Goal: Task Accomplishment & Management: Use online tool/utility

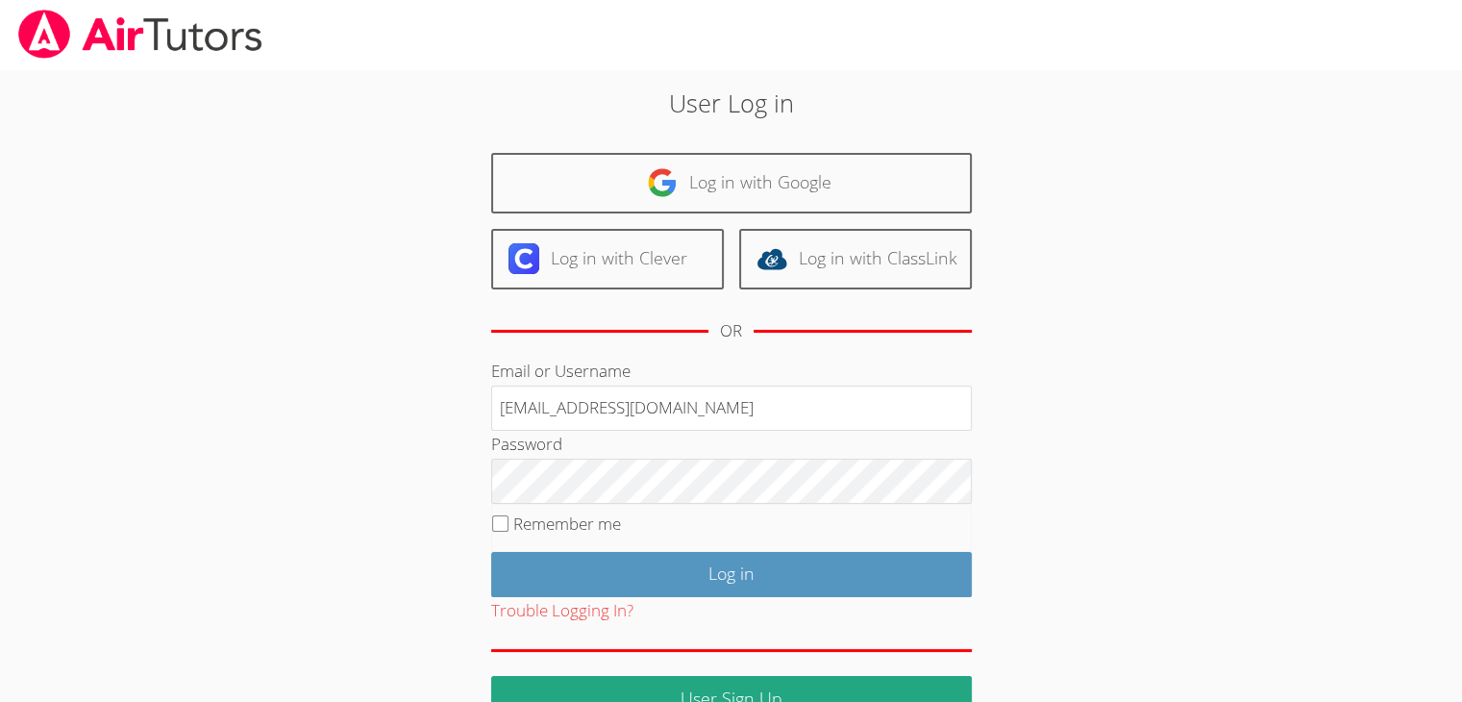
type input "[EMAIL_ADDRESS][DOMAIN_NAME]"
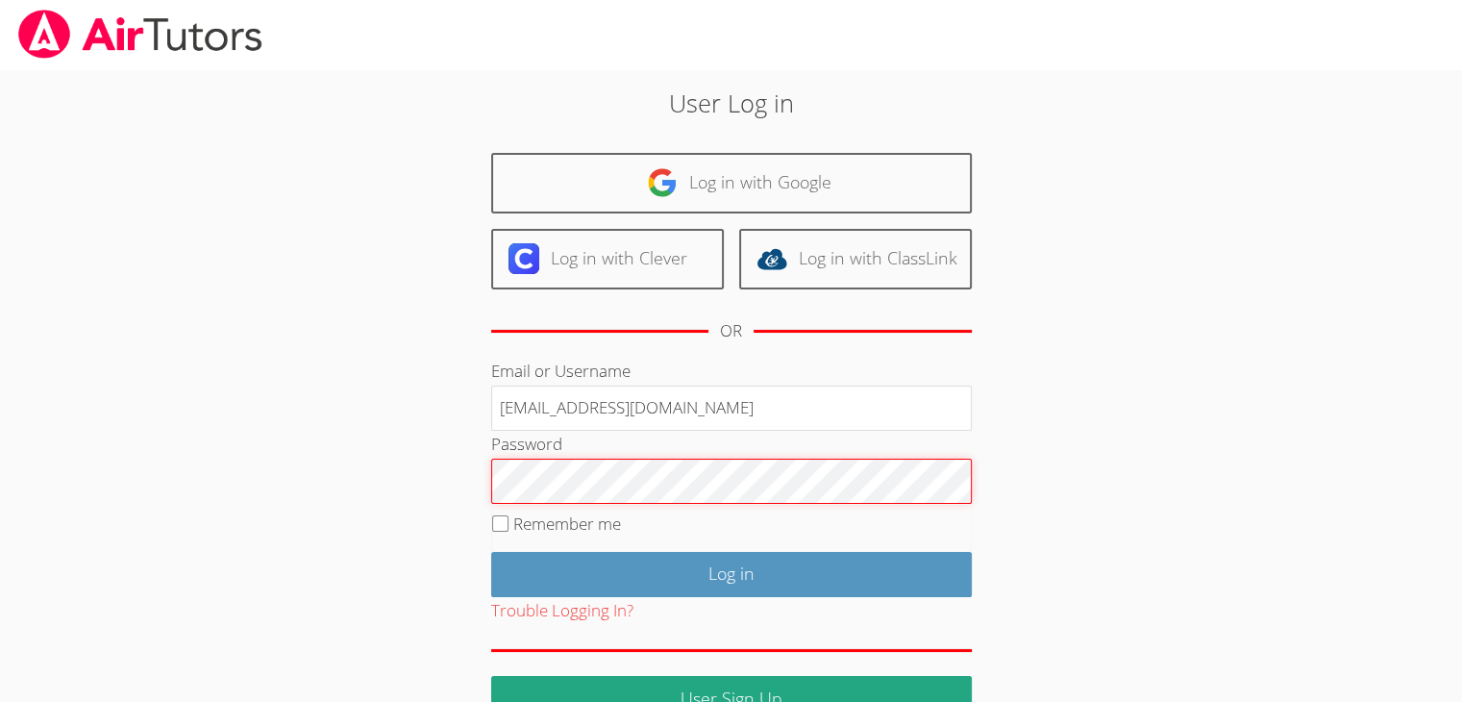
click at [491, 552] on input "Log in" at bounding box center [731, 574] width 481 height 45
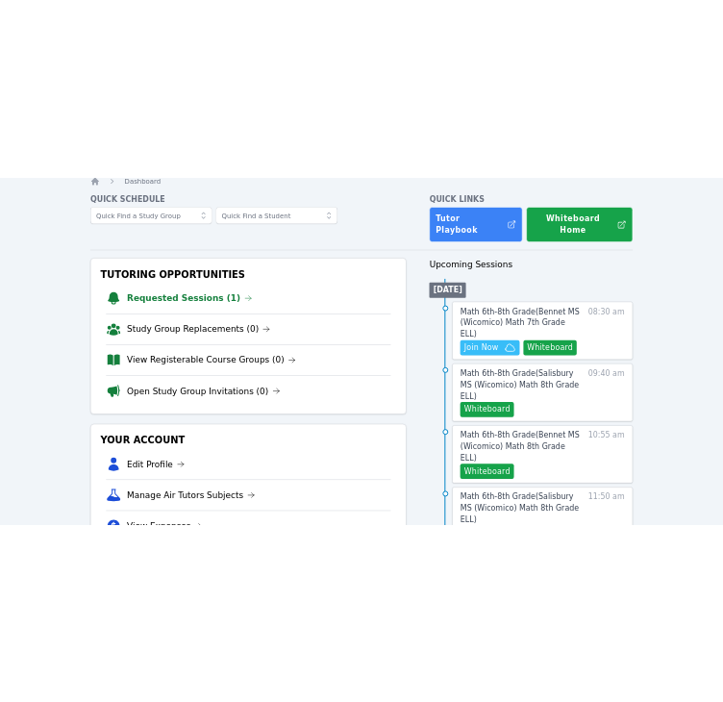
scroll to position [73, 0]
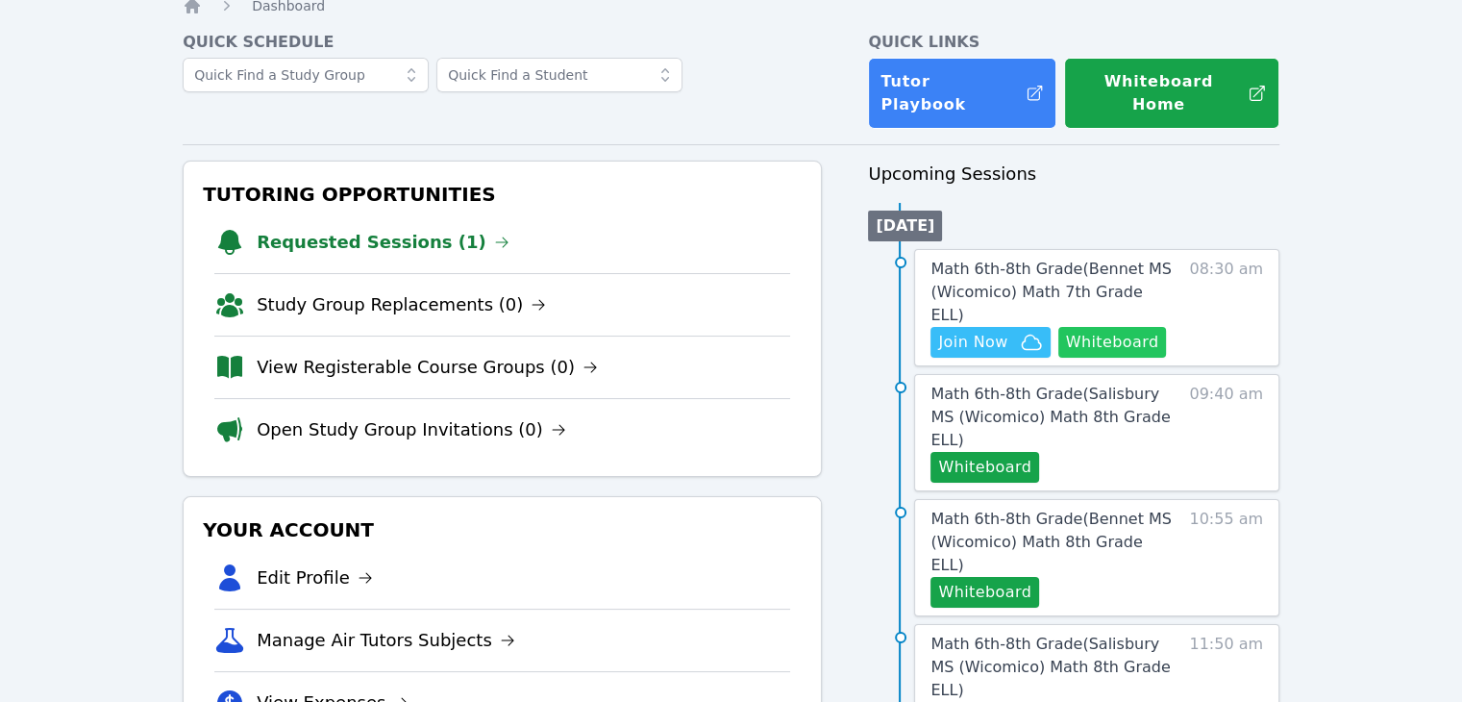
click at [1105, 327] on button "Whiteboard" at bounding box center [1112, 342] width 109 height 31
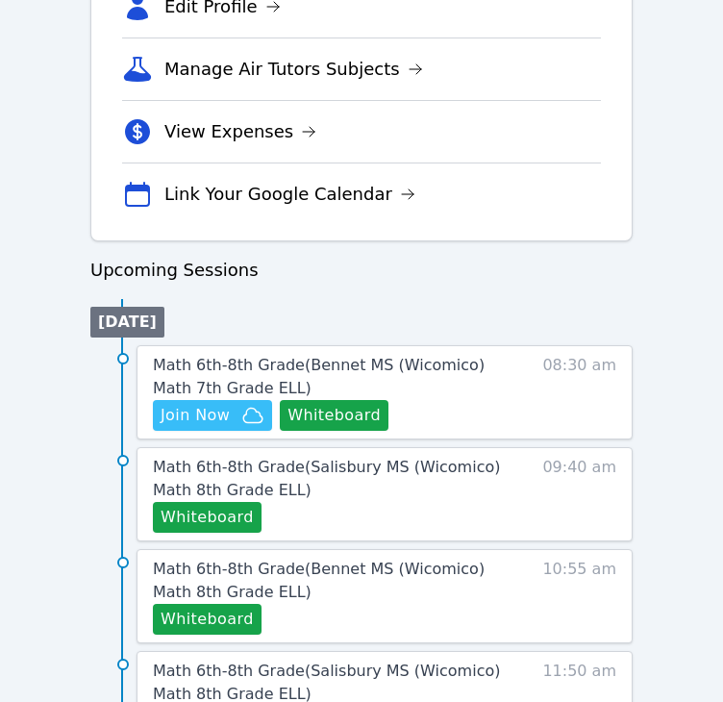
scroll to position [714, 0]
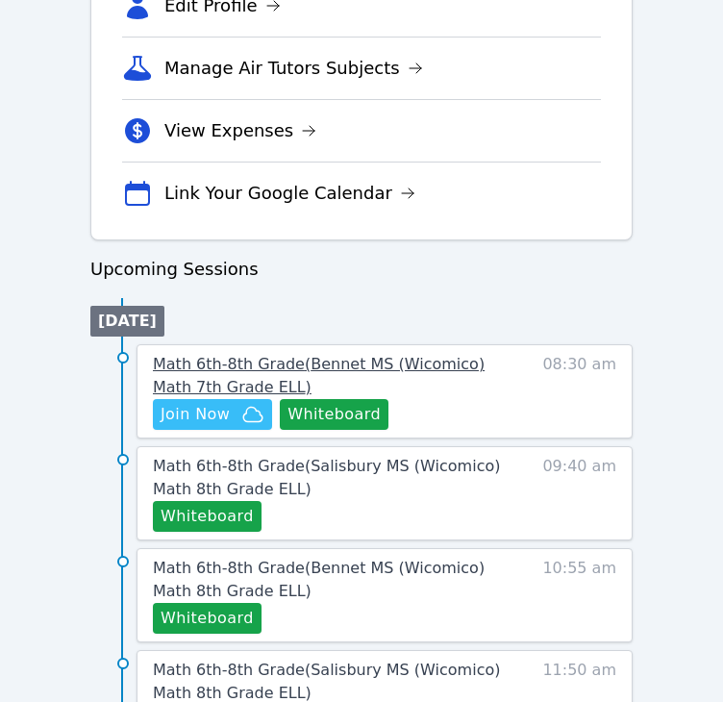
click at [475, 358] on span "Math 6th-8th Grade ( Bennet MS (Wicomico) Math 7th Grade ELL )" at bounding box center [319, 375] width 332 height 41
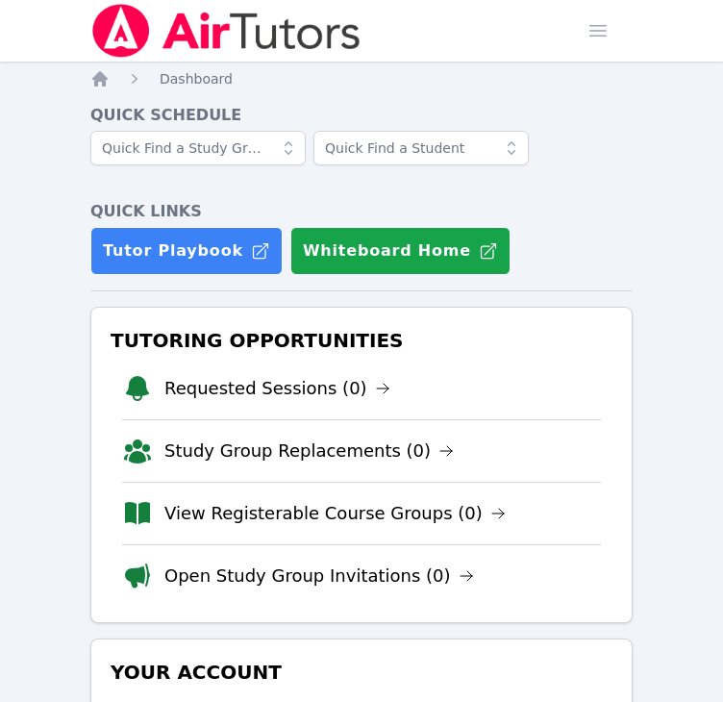
scroll to position [714, 0]
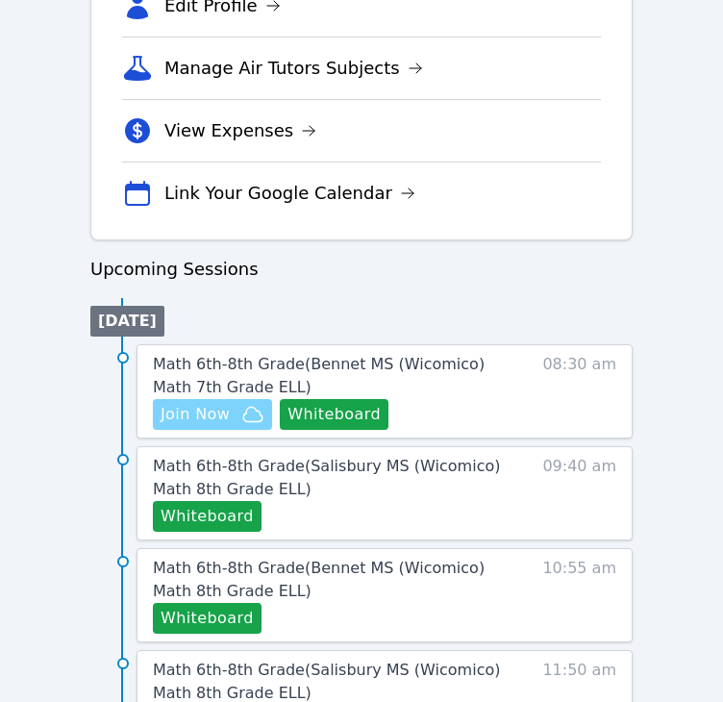
click at [200, 425] on button "Join Now" at bounding box center [212, 414] width 119 height 31
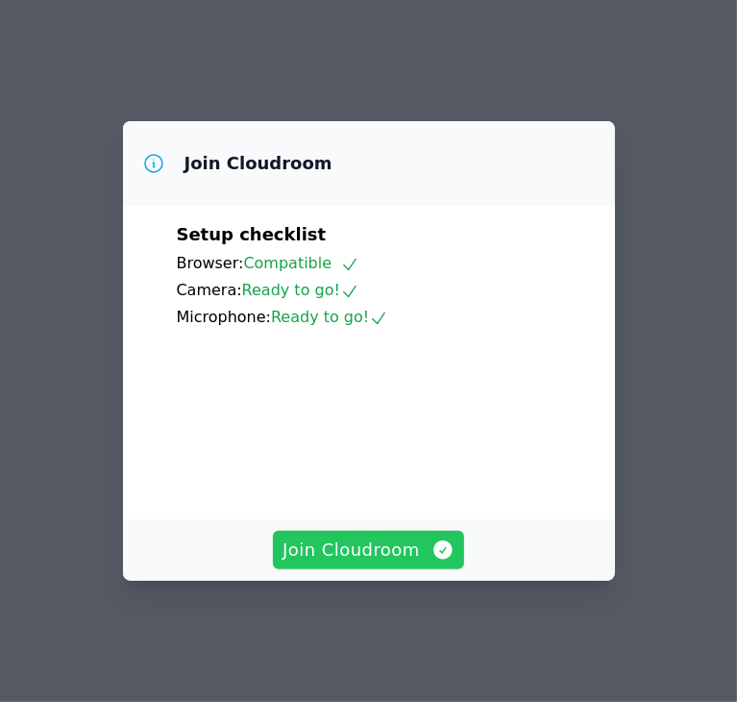
click at [342, 548] on button "Join Cloudroom" at bounding box center [368, 550] width 191 height 38
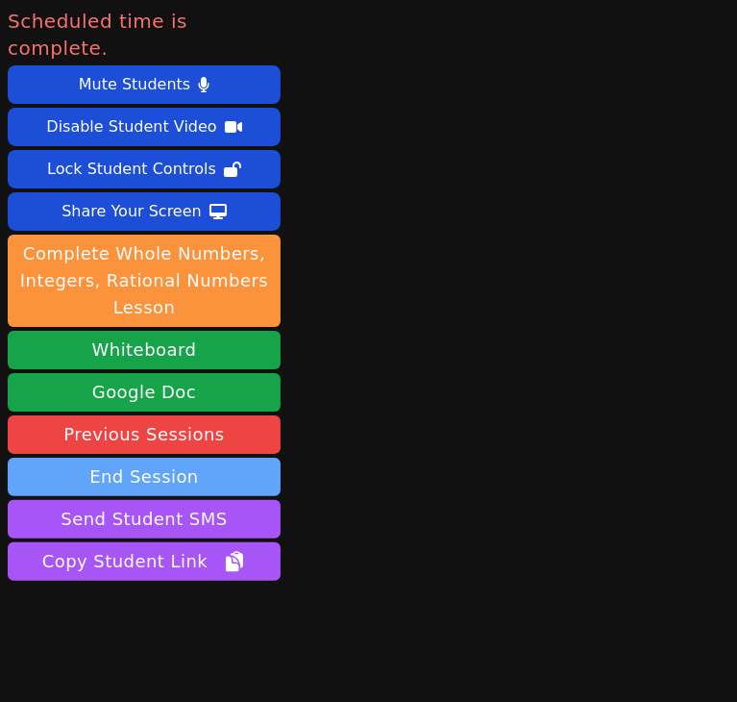
click at [181, 459] on button "End Session" at bounding box center [144, 476] width 273 height 38
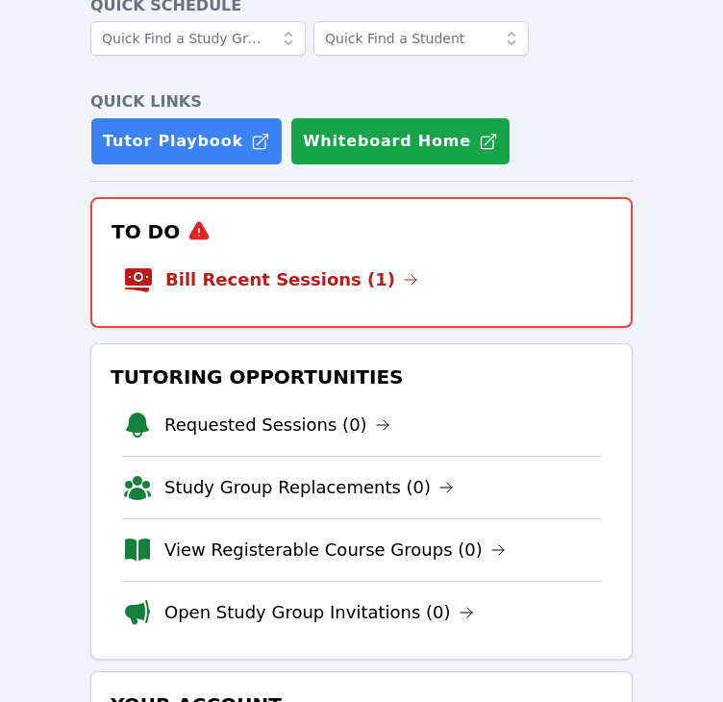
scroll to position [104, 0]
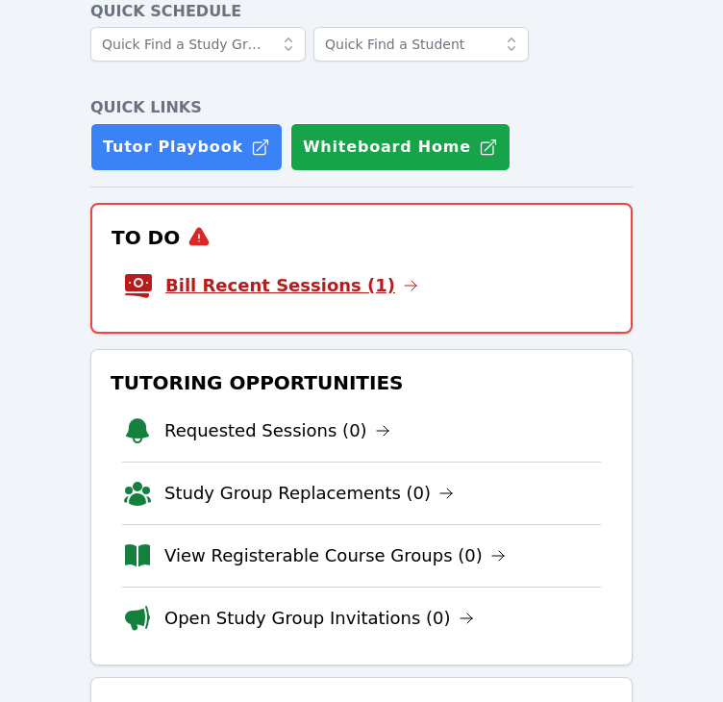
click at [216, 279] on link "Bill Recent Sessions (1)" at bounding box center [291, 285] width 253 height 27
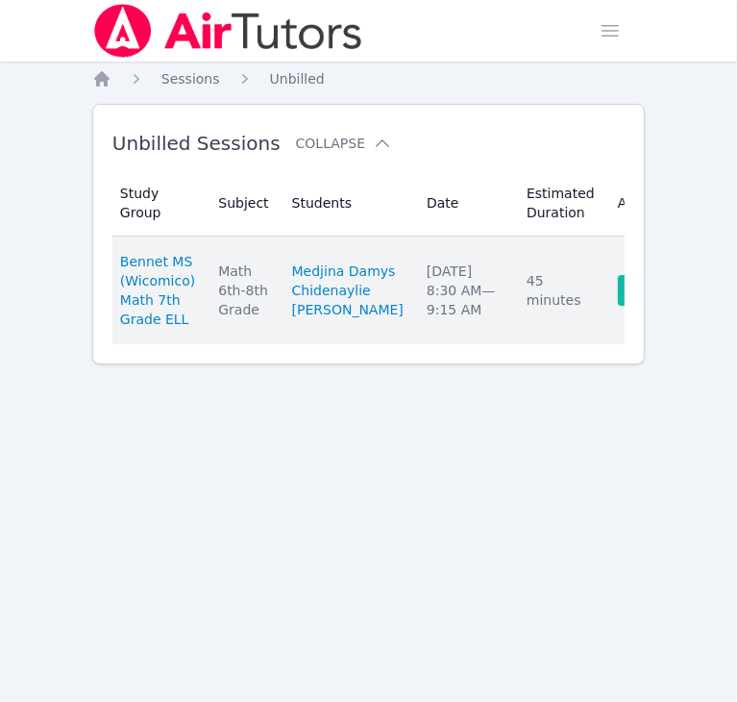
click at [618, 294] on link "Complete" at bounding box center [664, 290] width 92 height 31
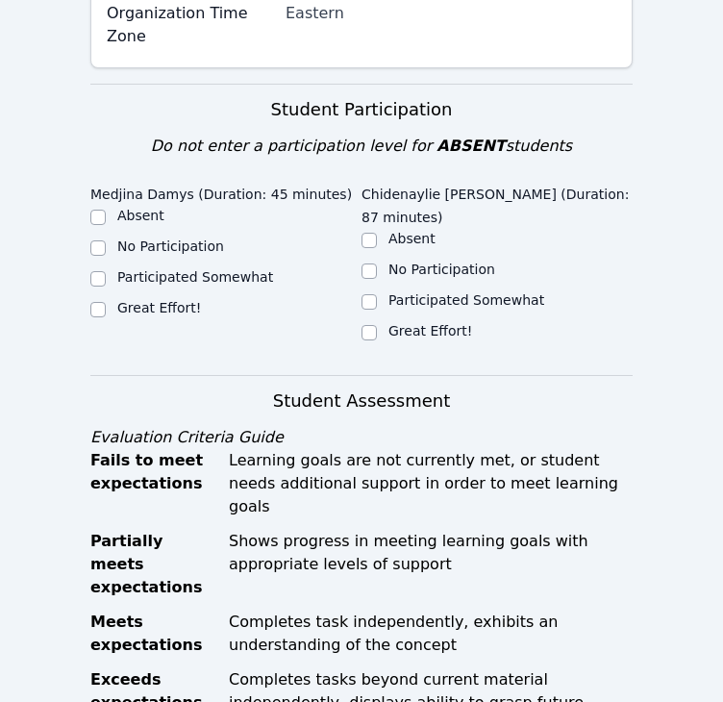
scroll to position [625, 0]
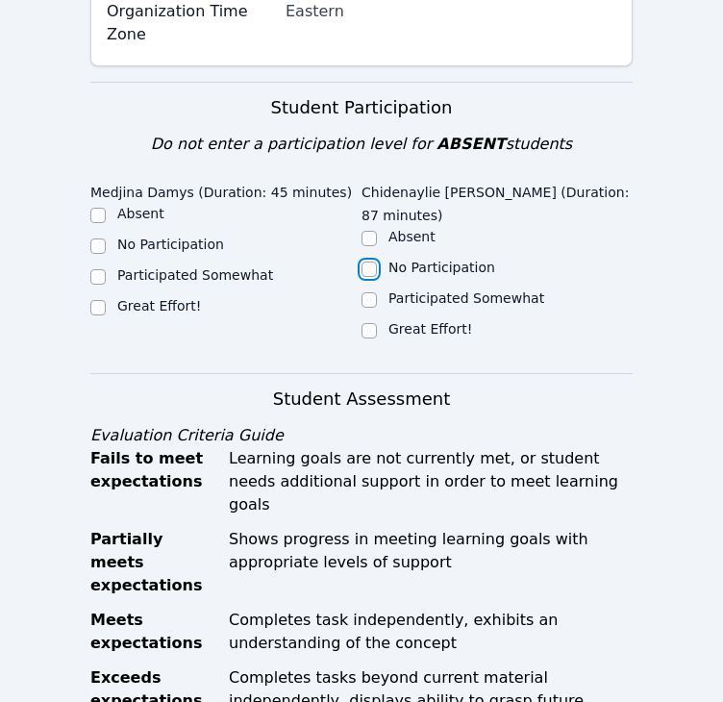
click at [362, 261] on input "No Participation" at bounding box center [368, 268] width 15 height 15
checkbox input "true"
click at [183, 236] on label "No Participation" at bounding box center [170, 243] width 107 height 15
click at [106, 238] on input "No Participation" at bounding box center [97, 245] width 15 height 15
checkbox input "true"
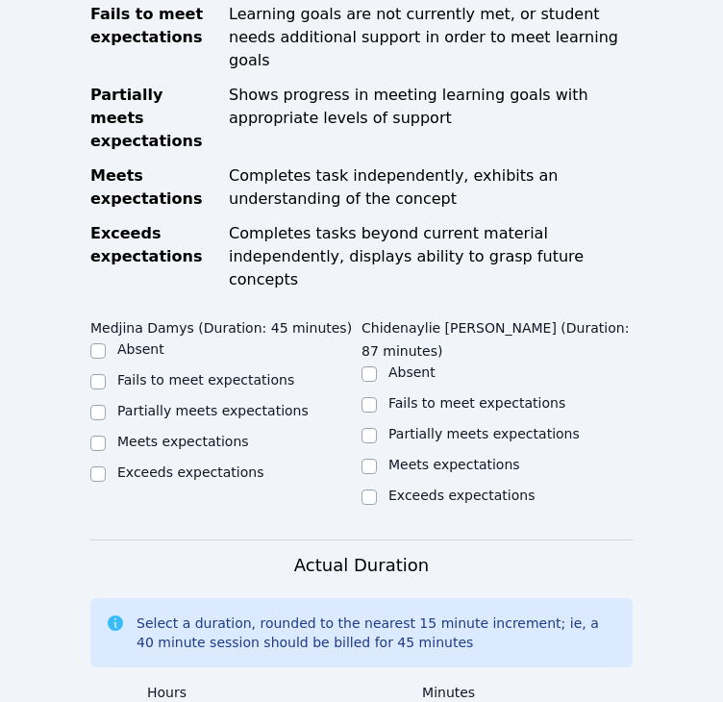
scroll to position [1071, 0]
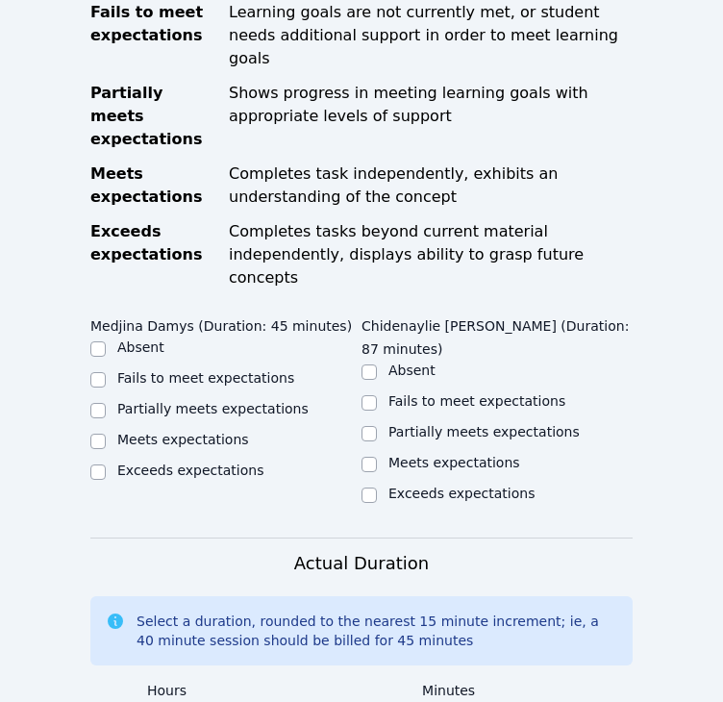
click at [188, 401] on label "Partially meets expectations" at bounding box center [212, 408] width 191 height 15
click at [106, 403] on input "Partially meets expectations" at bounding box center [97, 410] width 15 height 15
checkbox input "true"
click at [385, 422] on div "Partially meets expectations" at bounding box center [496, 433] width 271 height 23
click at [404, 424] on label "Partially meets expectations" at bounding box center [483, 431] width 191 height 15
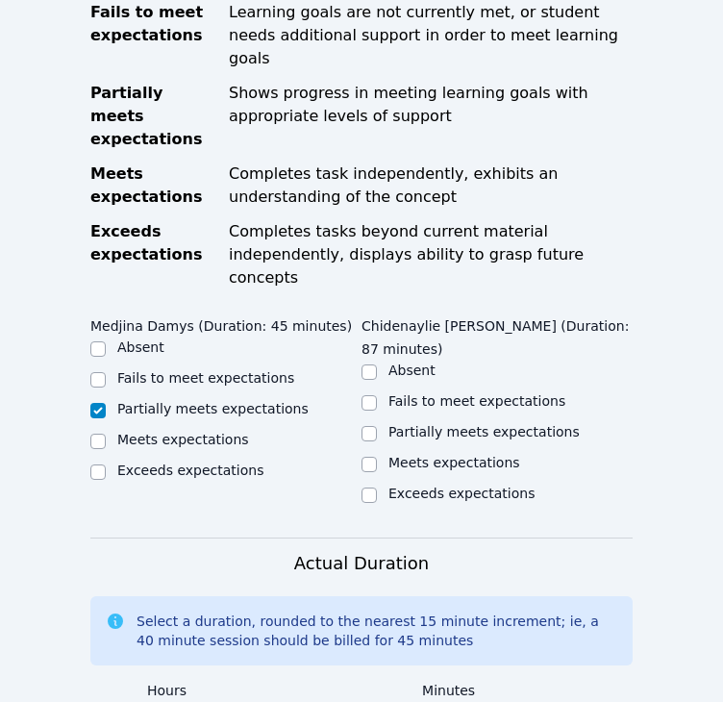
click at [377, 426] on input "Partially meets expectations" at bounding box center [368, 433] width 15 height 15
checkbox input "true"
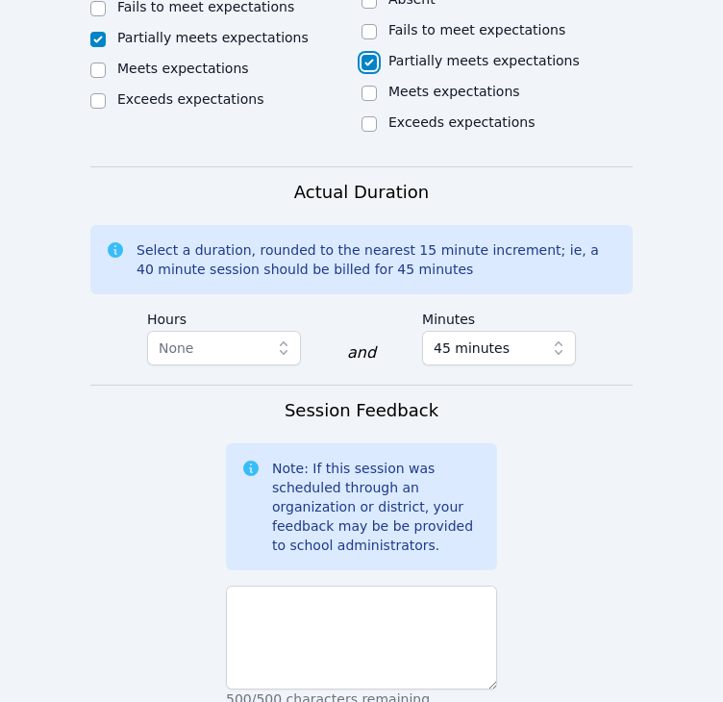
scroll to position [1648, 0]
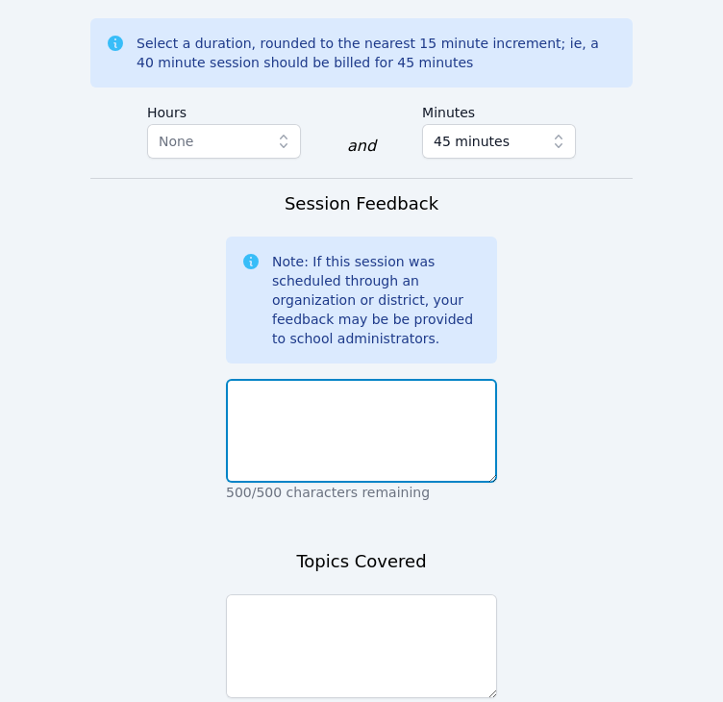
click at [324, 379] on textarea at bounding box center [361, 431] width 271 height 104
click at [324, 379] on textarea "T" at bounding box center [361, 431] width 271 height 104
type textarea "The students did not actively participate."
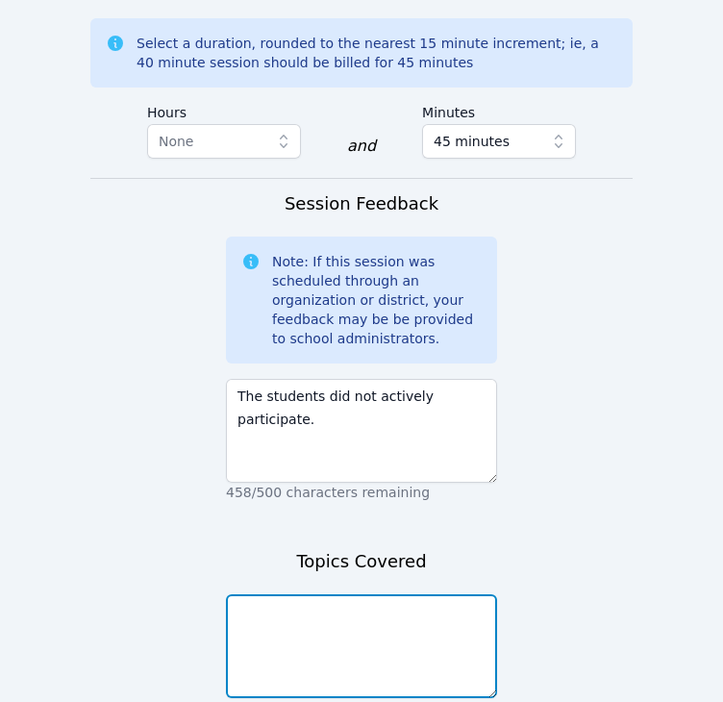
click at [315, 594] on textarea at bounding box center [361, 646] width 271 height 104
type textarea "I"
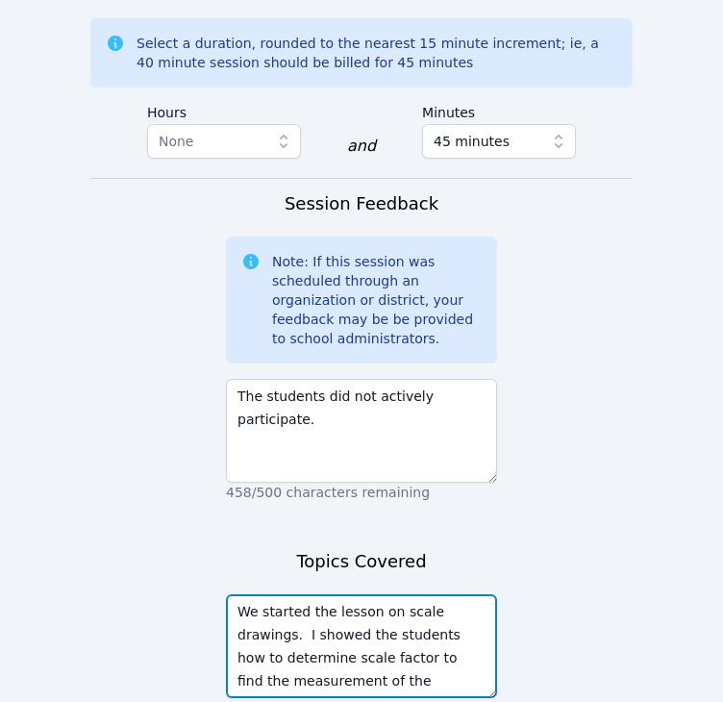
type textarea "We started the lesson on scale drawings. I showed the students how to determine…"
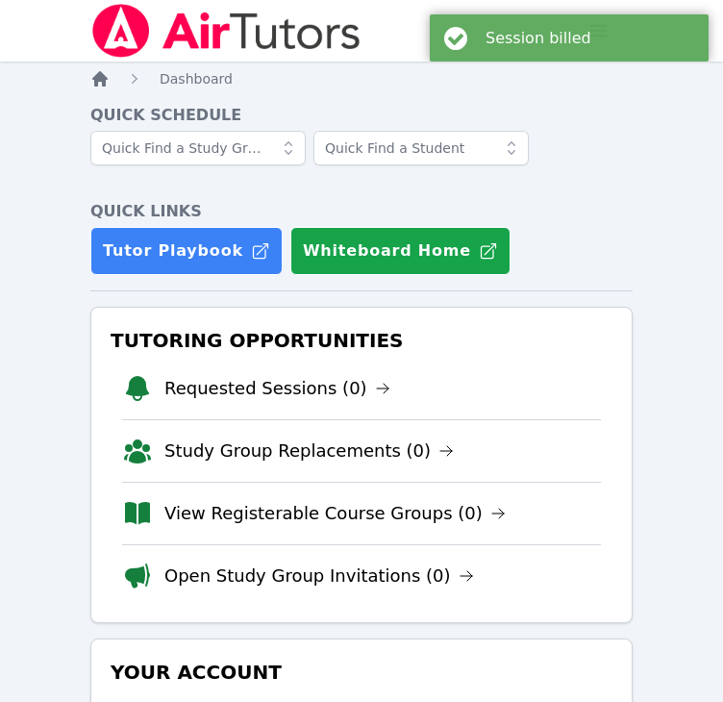
click at [93, 84] on icon "Breadcrumb" at bounding box center [99, 78] width 19 height 19
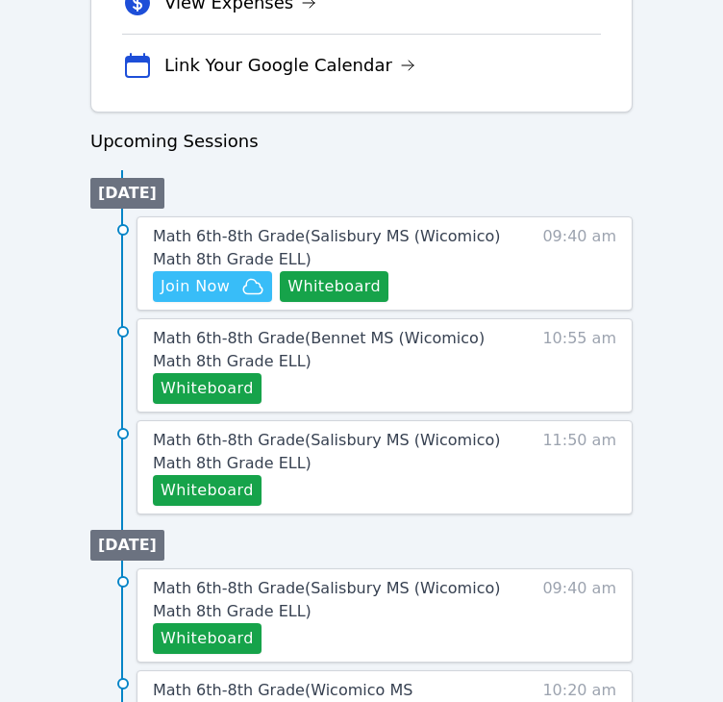
scroll to position [902, 0]
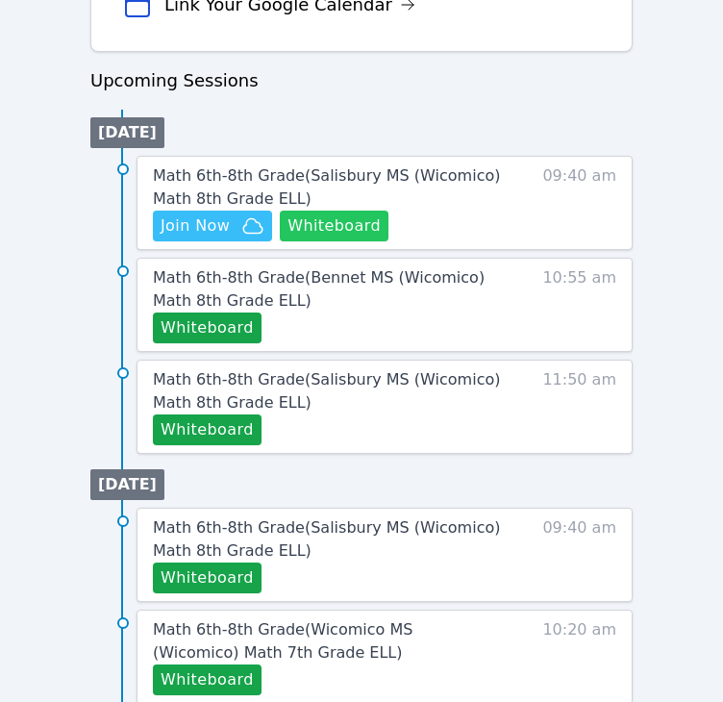
click at [338, 225] on button "Whiteboard" at bounding box center [334, 225] width 109 height 31
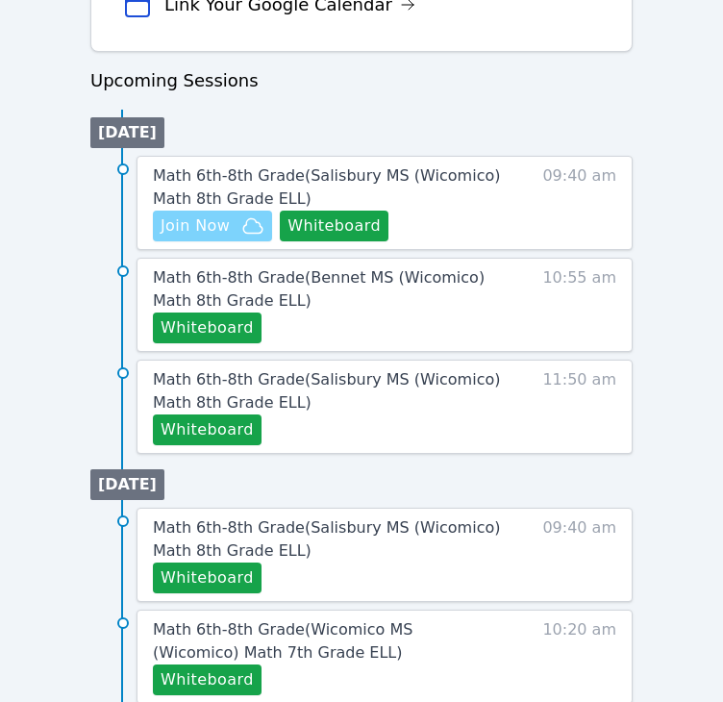
click at [245, 214] on icon "button" at bounding box center [252, 225] width 23 height 23
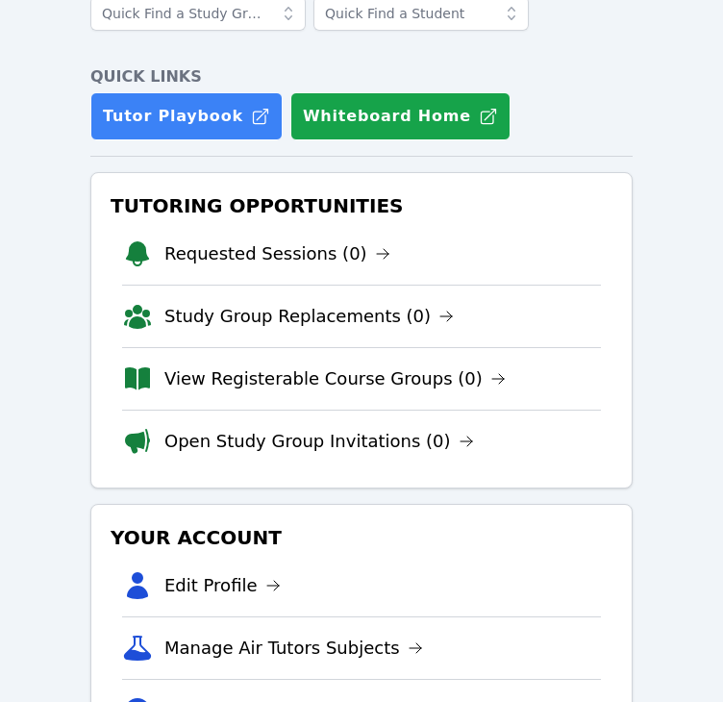
scroll to position [0, 0]
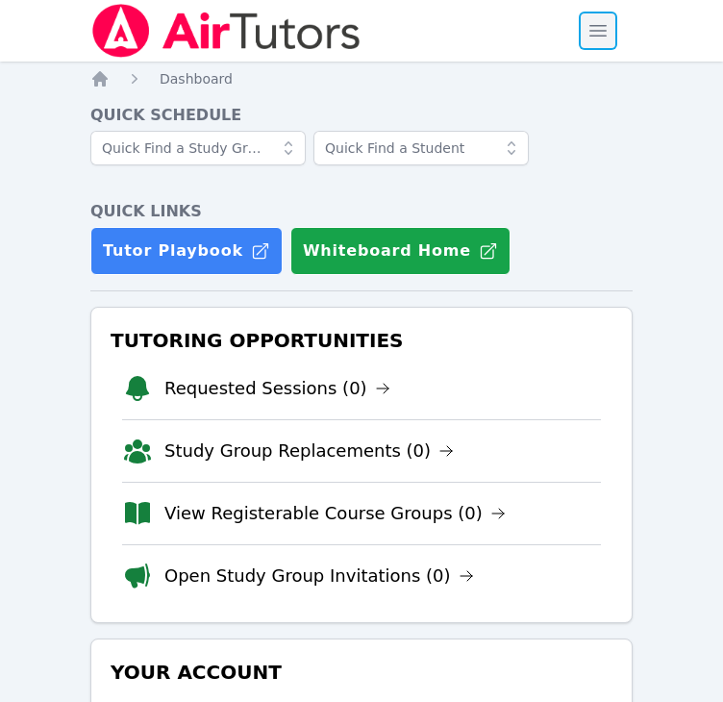
click at [597, 22] on span "button" at bounding box center [598, 31] width 42 height 42
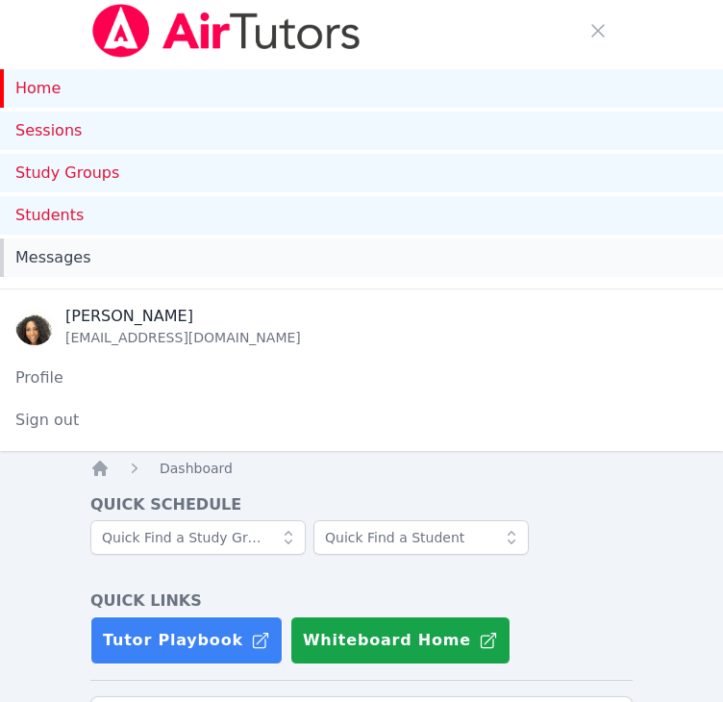
click at [86, 262] on div "Messages" at bounding box center [361, 257] width 692 height 23
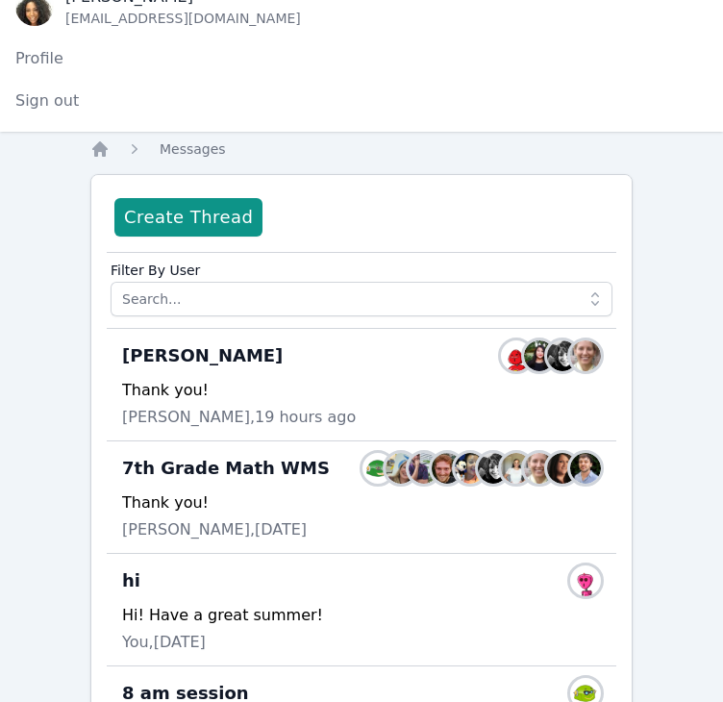
scroll to position [321, 0]
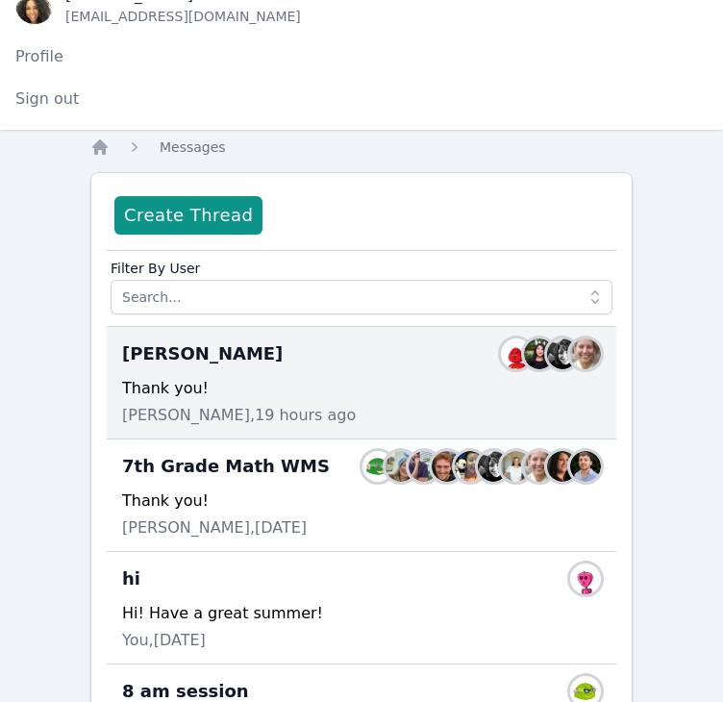
click at [203, 381] on div "Thank you!" at bounding box center [361, 388] width 479 height 23
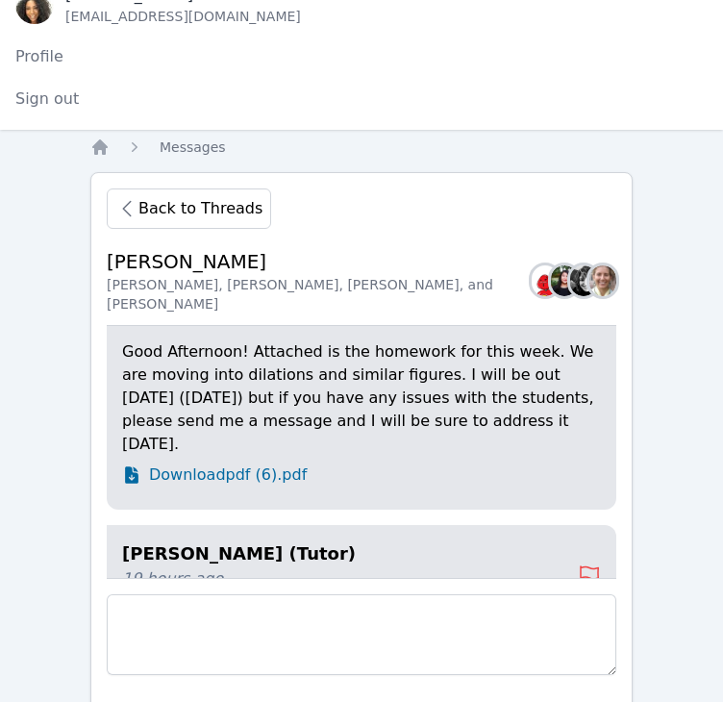
scroll to position [-103, 0]
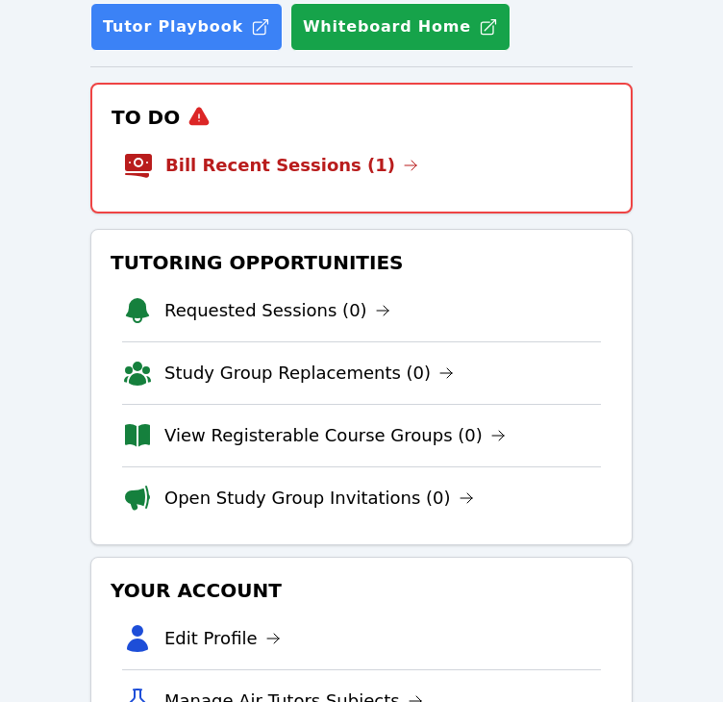
scroll to position [599, 0]
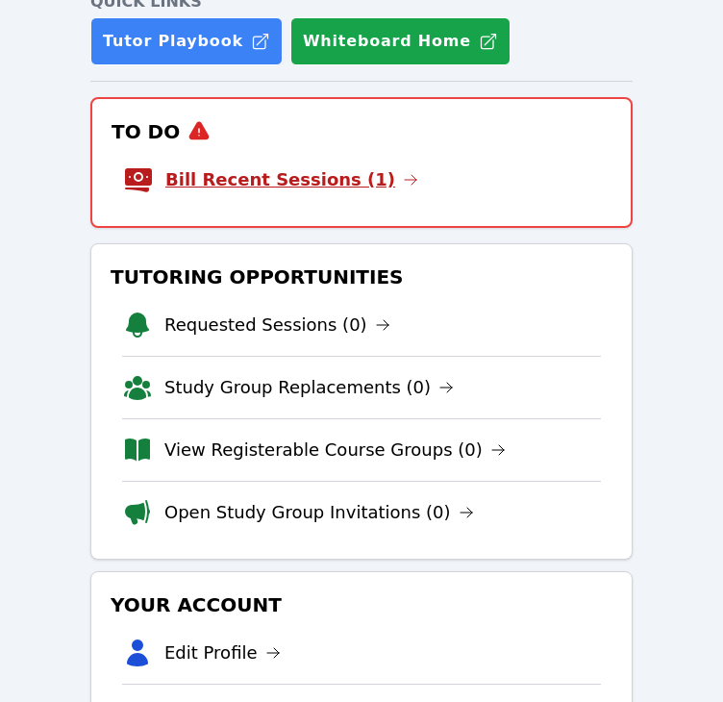
click at [331, 179] on link "Bill Recent Sessions (1)" at bounding box center [291, 179] width 253 height 27
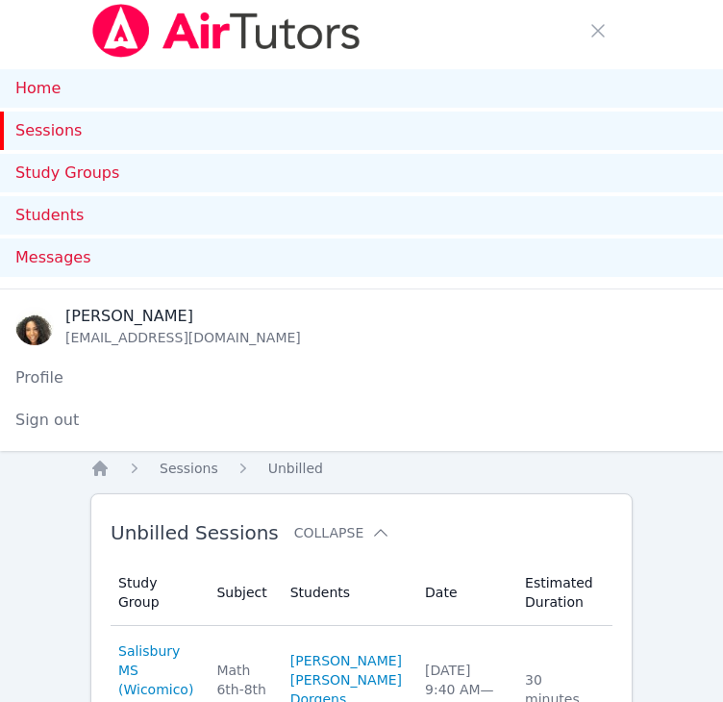
scroll to position [165, 0]
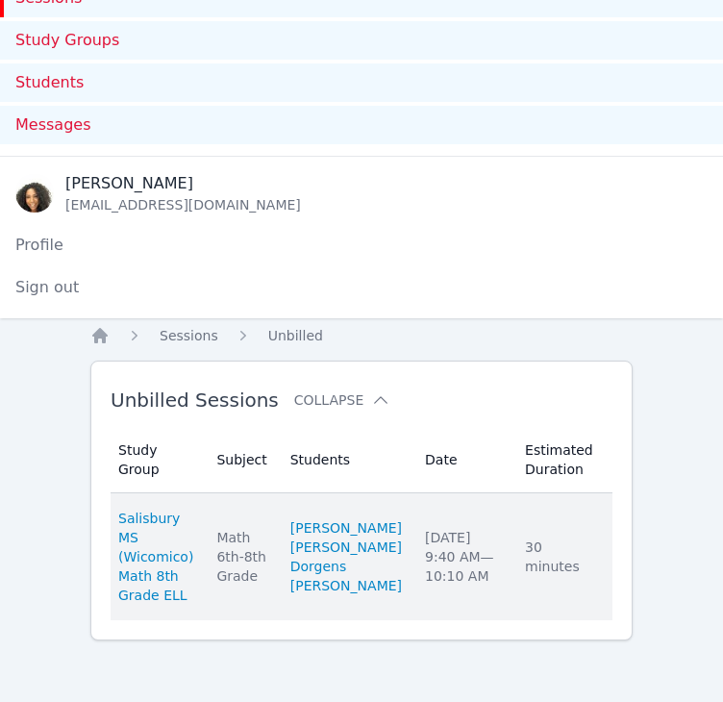
click at [616, 541] on link "Complete" at bounding box center [662, 556] width 92 height 31
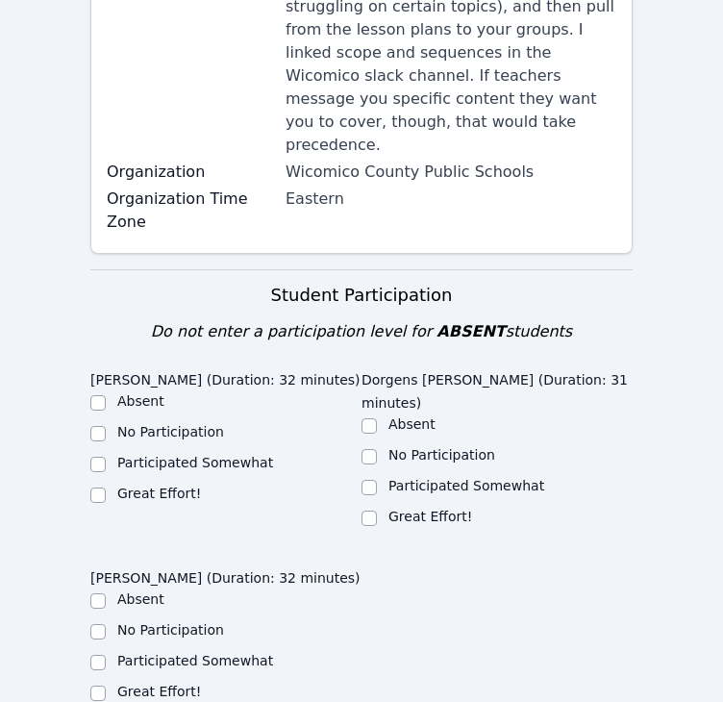
scroll to position [830, 0]
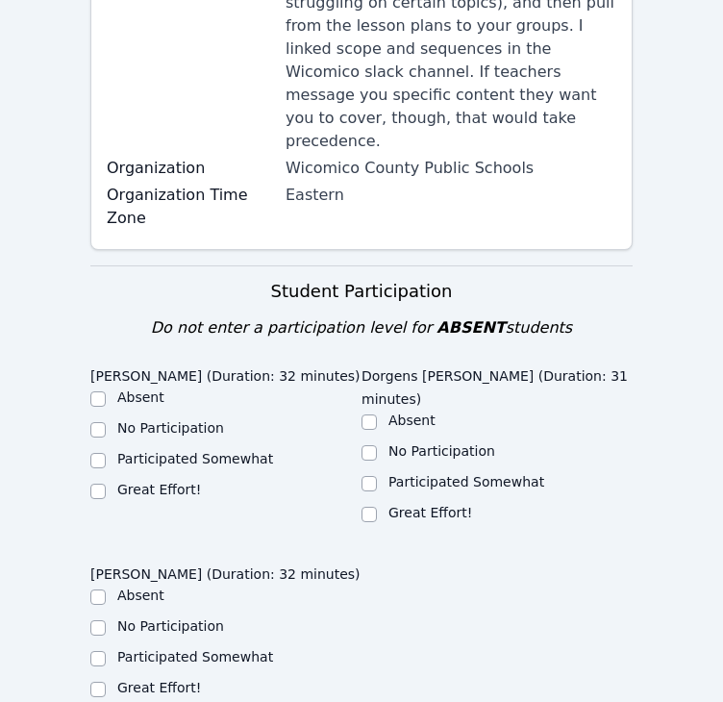
click at [155, 481] on label "Great Effort!" at bounding box center [159, 488] width 84 height 15
click at [106, 483] on input "Great Effort!" at bounding box center [97, 490] width 15 height 15
checkbox input "true"
click at [381, 503] on div "Great Effort!" at bounding box center [496, 514] width 271 height 23
click at [376, 506] on input "Great Effort!" at bounding box center [368, 513] width 15 height 15
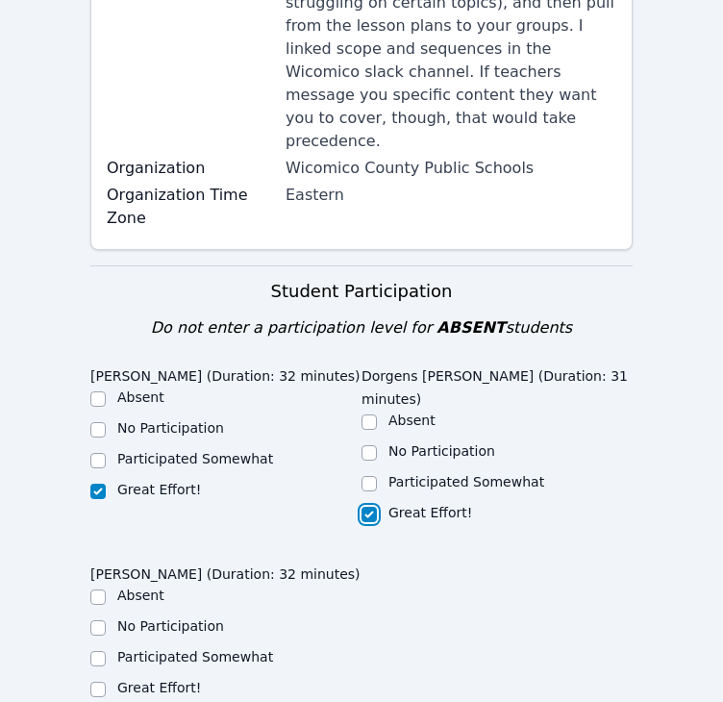
checkbox input "true"
click at [150, 679] on label "Great Effort!" at bounding box center [159, 686] width 84 height 15
click at [106, 681] on input "Great Effort!" at bounding box center [97, 688] width 15 height 15
checkbox input "true"
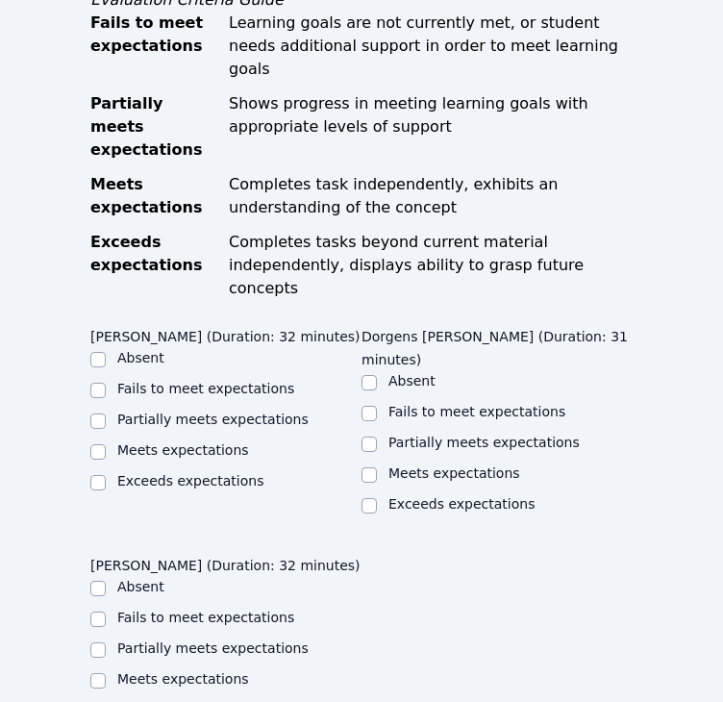
scroll to position [1625, 0]
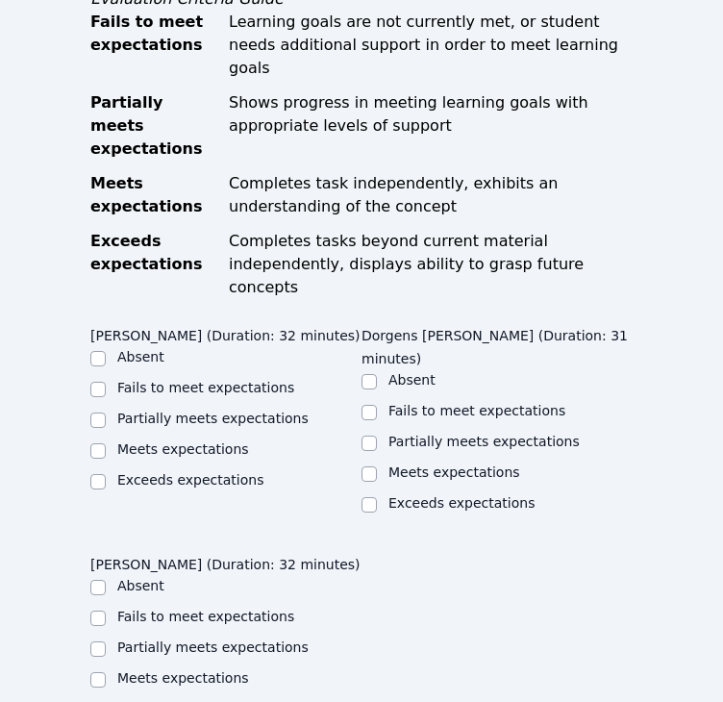
click at [123, 441] on label "Meets expectations" at bounding box center [183, 448] width 132 height 15
click at [106, 443] on input "Meets expectations" at bounding box center [97, 450] width 15 height 15
checkbox input "true"
click at [376, 466] on input "Meets expectations" at bounding box center [368, 473] width 15 height 15
checkbox input "true"
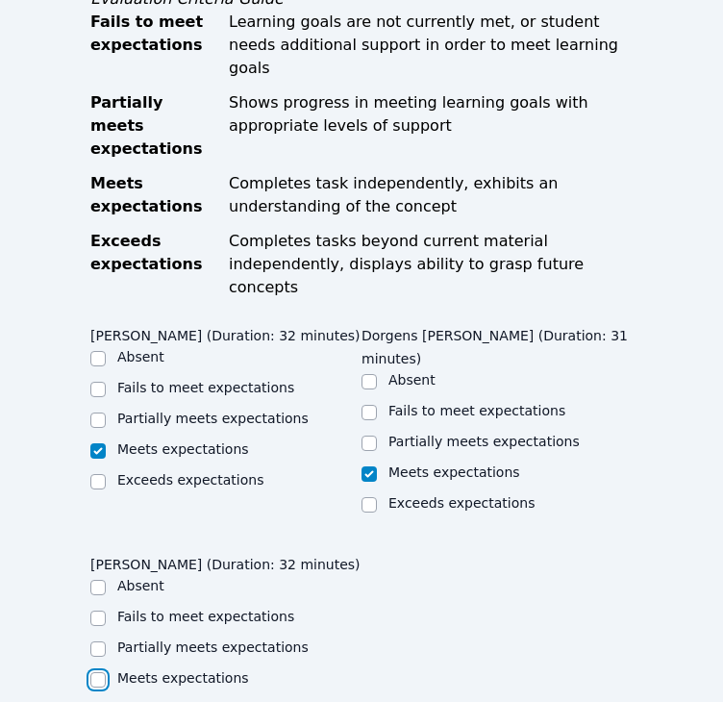
click at [100, 672] on input "Meets expectations" at bounding box center [97, 679] width 15 height 15
checkbox input "true"
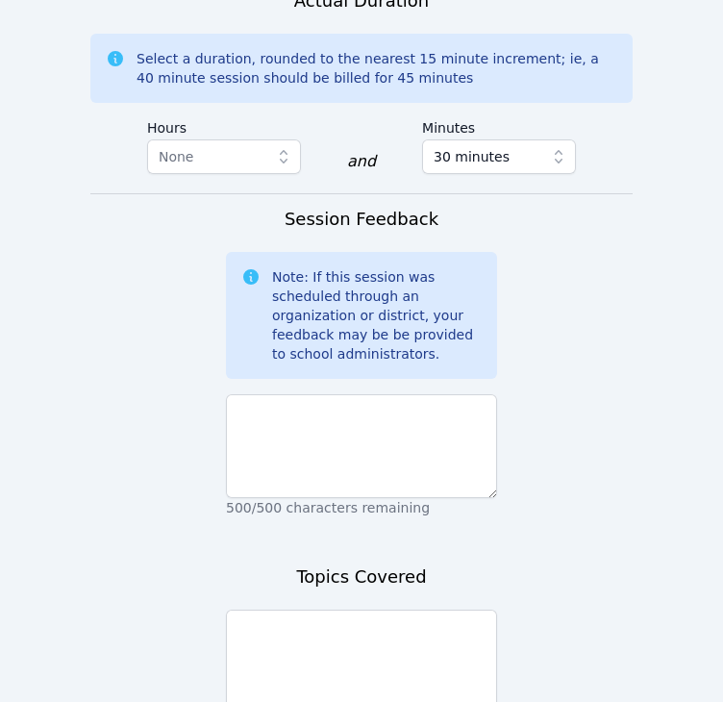
scroll to position [2409, 0]
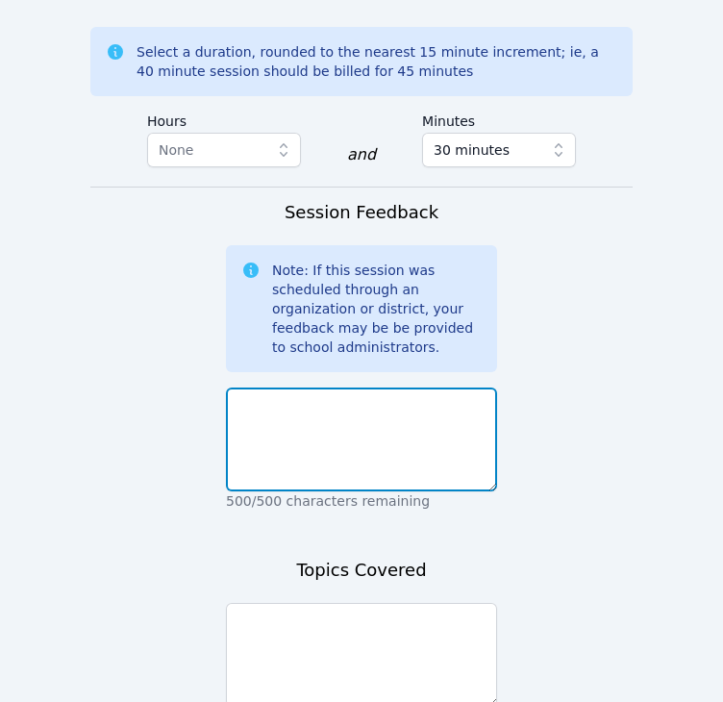
click at [438, 387] on textarea at bounding box center [361, 439] width 271 height 104
type textarea "They did a great job on their assignment."
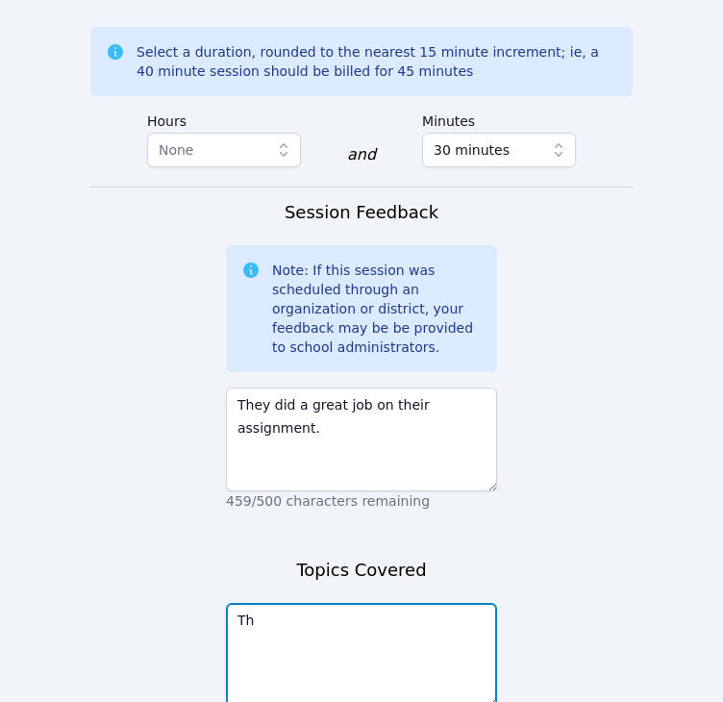
type textarea "T"
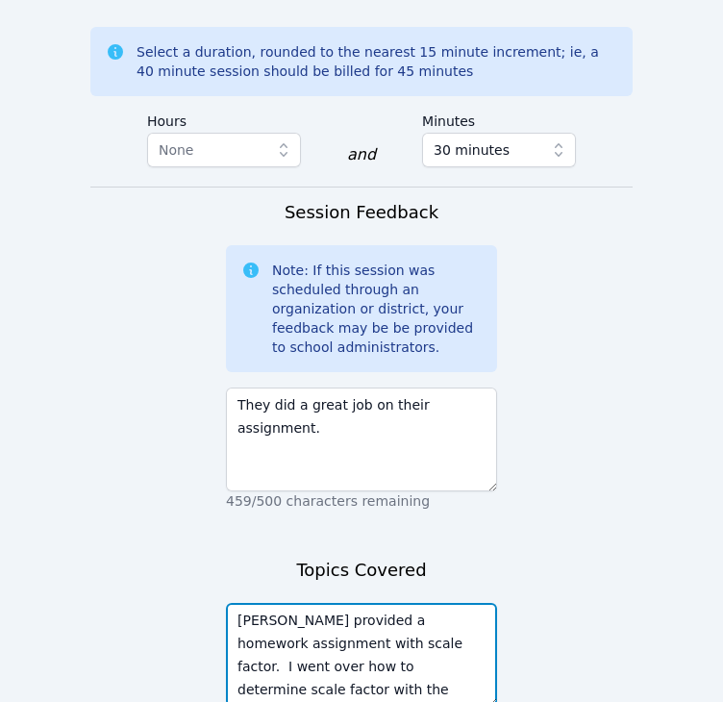
type textarea "[PERSON_NAME] provided a homework assignment with scale factor. I went over how…"
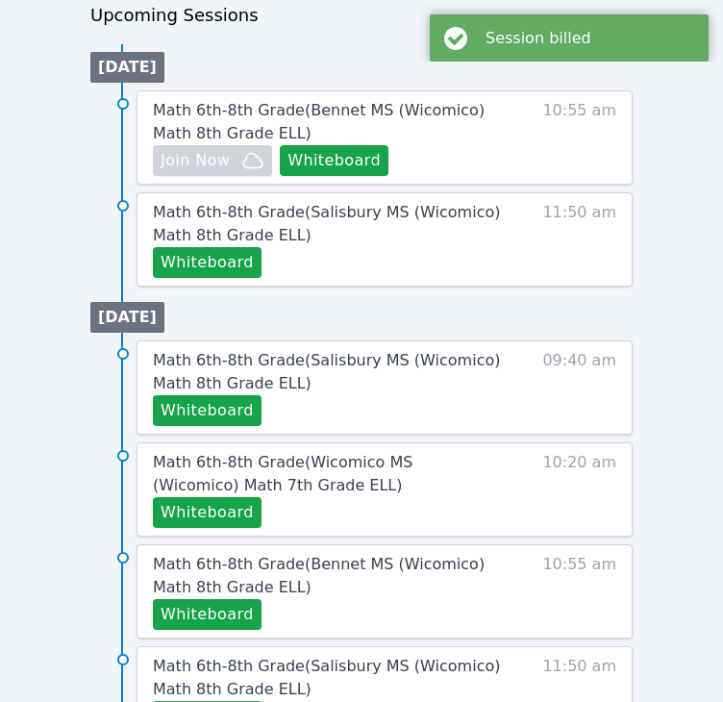
scroll to position [1359, 0]
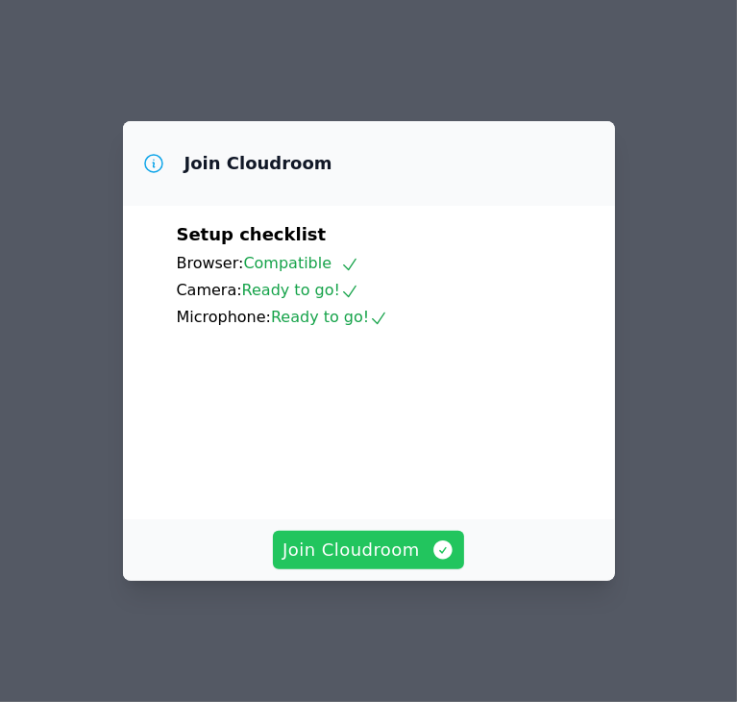
click at [407, 563] on span "Join Cloudroom" at bounding box center [369, 549] width 172 height 27
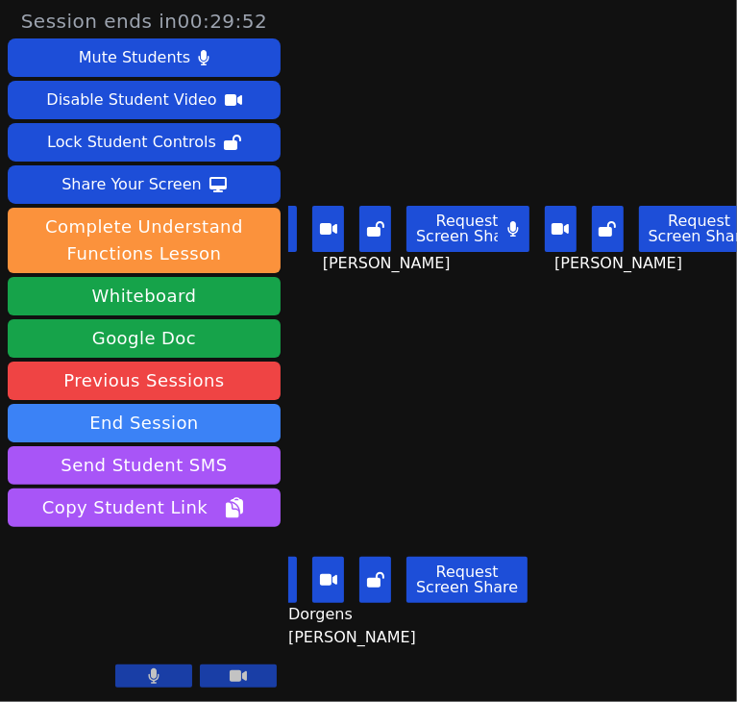
click at [629, 340] on div "[PERSON_NAME] Request Screen Share [PERSON_NAME]" at bounding box center [629, 175] width 217 height 351
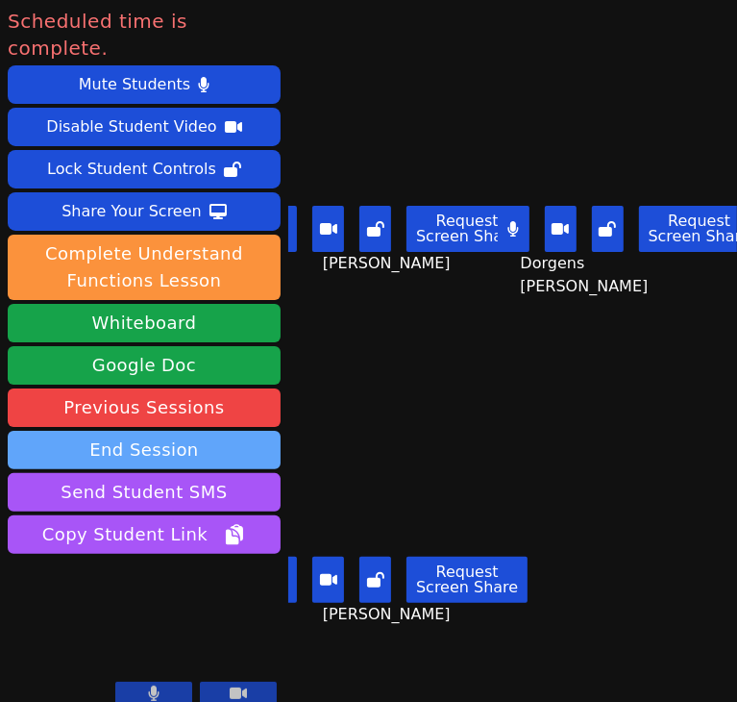
click at [228, 431] on button "End Session" at bounding box center [144, 450] width 273 height 38
